Goal: Task Accomplishment & Management: Use online tool/utility

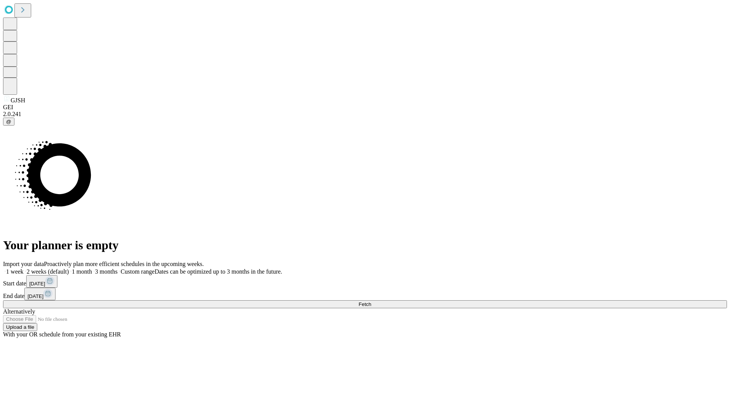
click at [371, 301] on span "Fetch" at bounding box center [365, 304] width 13 height 6
